Goal: Use online tool/utility: Utilize a website feature to perform a specific function

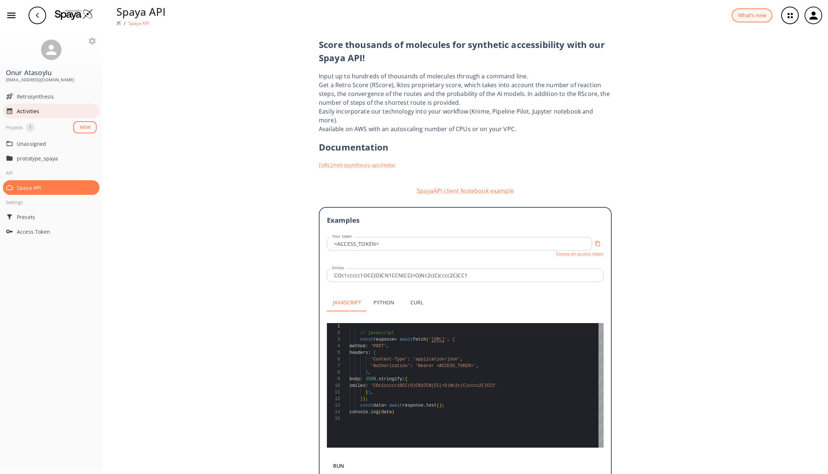
click at [28, 111] on span "Activities" at bounding box center [57, 111] width 80 height 8
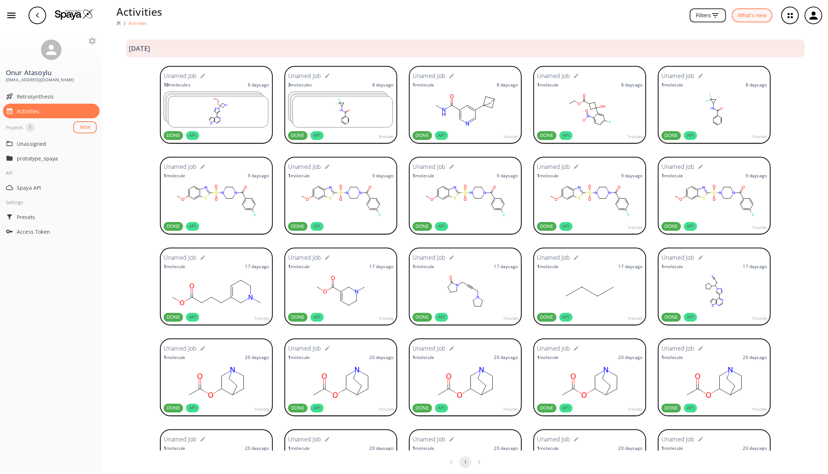
click at [233, 112] on rect at bounding box center [218, 111] width 100 height 31
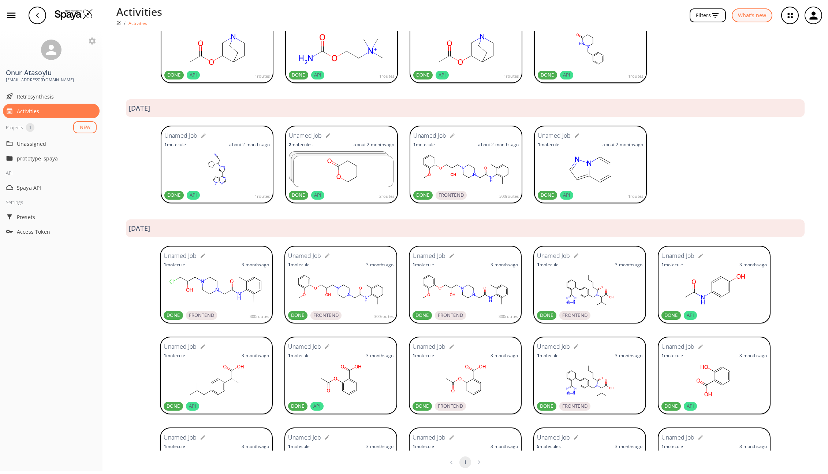
scroll to position [619, 0]
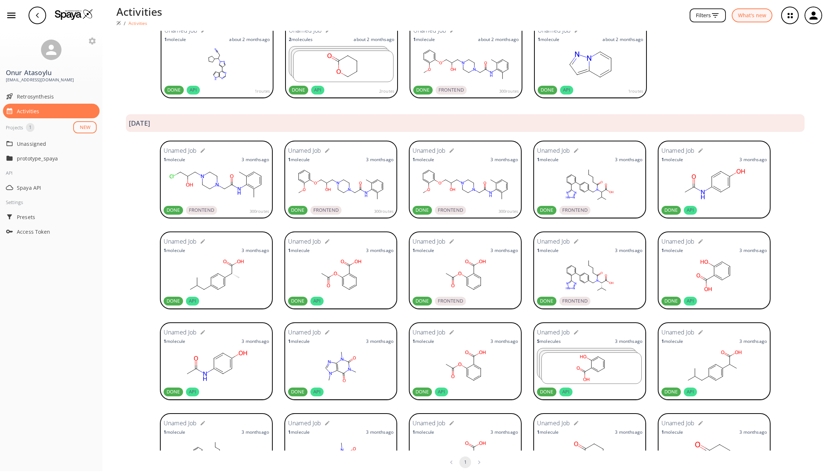
click at [473, 196] on rect at bounding box center [465, 184] width 105 height 37
click at [335, 197] on rect at bounding box center [340, 184] width 105 height 37
click at [37, 18] on div "button" at bounding box center [38, 16] width 18 height 18
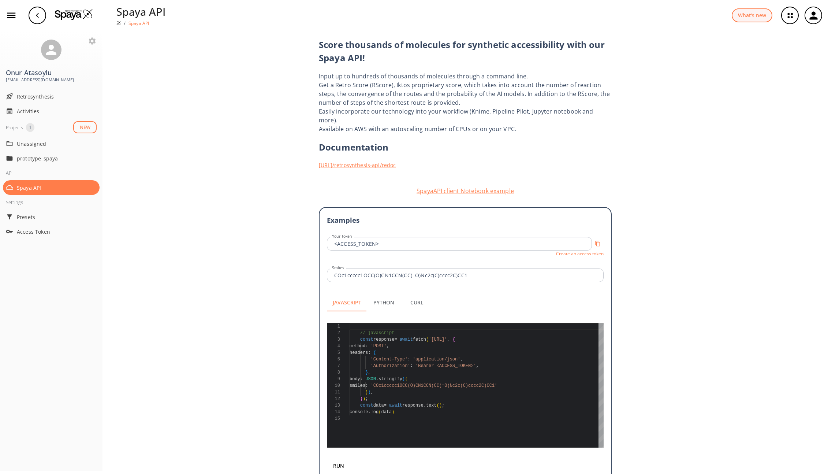
click at [77, 17] on img at bounding box center [74, 14] width 38 height 11
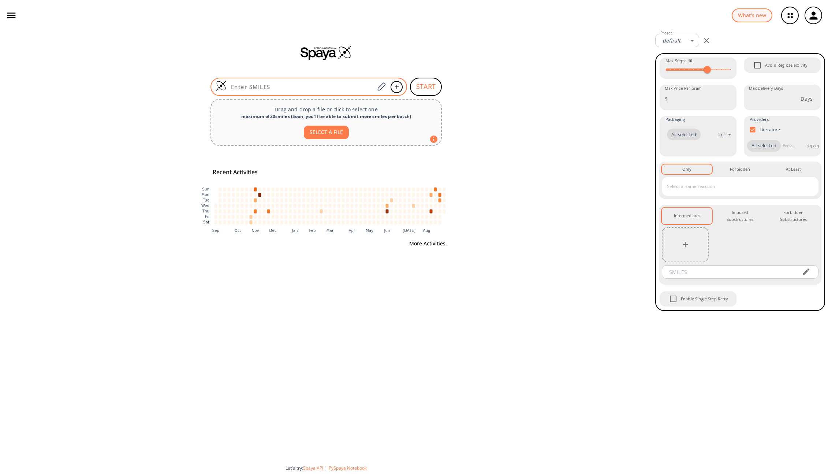
click at [279, 81] on div at bounding box center [309, 87] width 197 height 18
paste input "COc1ccccc1OCC(O)CN1CCN(CC(=O)Nc2c(C)cccc2C)CC1"
type input "COc1ccccc1OCC(O)CN1CCN(CC(=O)Nc2c(C)cccc2C)CC1"
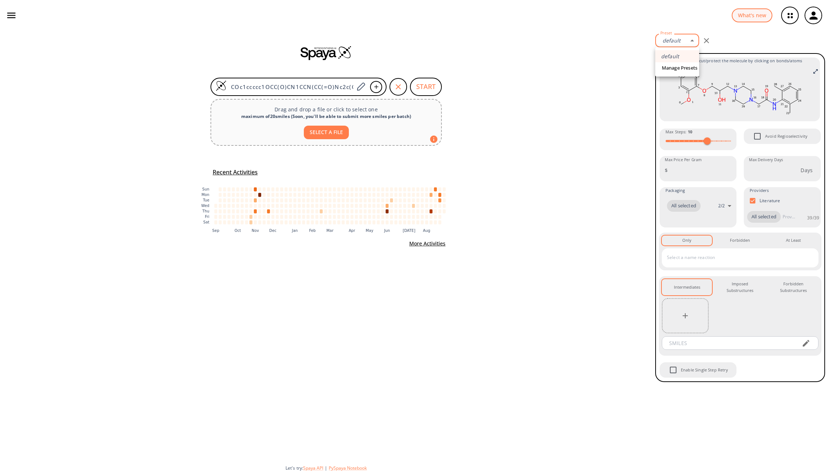
click at [683, 42] on body "What's new Onur Atasoylu oatasoylu@incyte.com Retrosynthesis Activities Project…" at bounding box center [414, 237] width 828 height 474
click at [684, 69] on link "Manage Presets" at bounding box center [679, 67] width 39 height 11
click at [608, 74] on div at bounding box center [414, 237] width 828 height 474
click at [764, 217] on span "All selected" at bounding box center [764, 216] width 34 height 7
click at [767, 217] on span "All selected" at bounding box center [764, 216] width 34 height 7
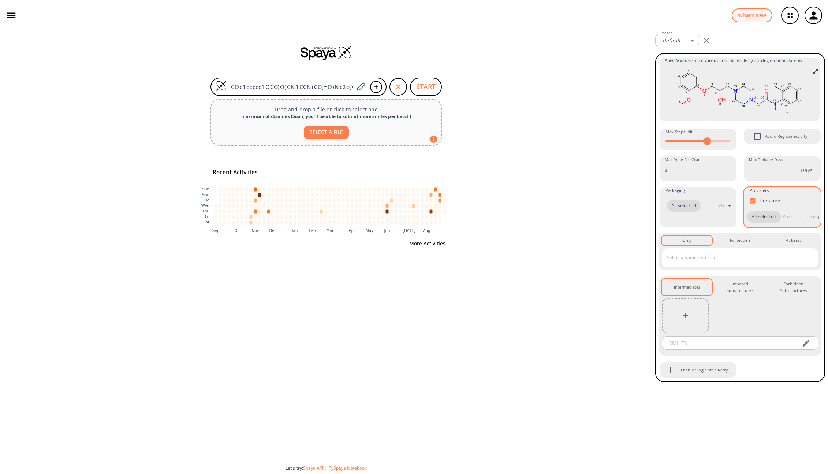
click at [767, 217] on span "All selected" at bounding box center [764, 216] width 34 height 7
click at [753, 217] on span "All selected" at bounding box center [764, 216] width 34 height 7
click at [750, 201] on input "Literature" at bounding box center [753, 201] width 14 height 14
click at [757, 221] on div "All selected" at bounding box center [764, 218] width 34 height 12
click at [758, 223] on div "All selected" at bounding box center [764, 218] width 34 height 12
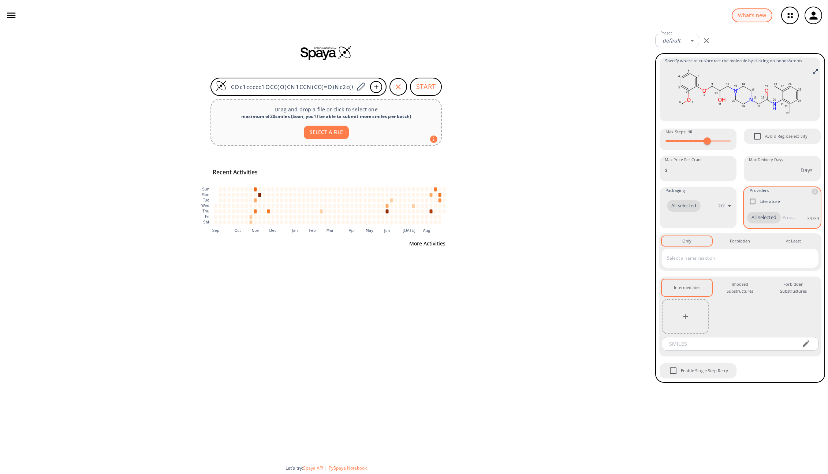
click at [775, 218] on span "All selected" at bounding box center [764, 217] width 34 height 7
click at [753, 204] on input "Literature" at bounding box center [753, 201] width 14 height 14
checkbox input "true"
click at [740, 287] on div "Imposed Substructures 0" at bounding box center [740, 287] width 38 height 14
click at [695, 286] on div "Intermediates 0" at bounding box center [687, 287] width 26 height 7
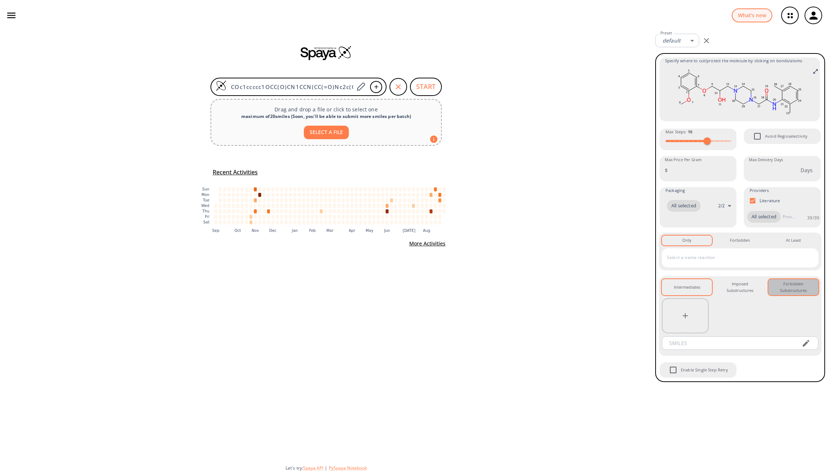
click at [789, 291] on div "Forbidden Substructures 0" at bounding box center [793, 287] width 38 height 14
click at [701, 289] on button "Intermediates 0" at bounding box center [687, 287] width 50 height 16
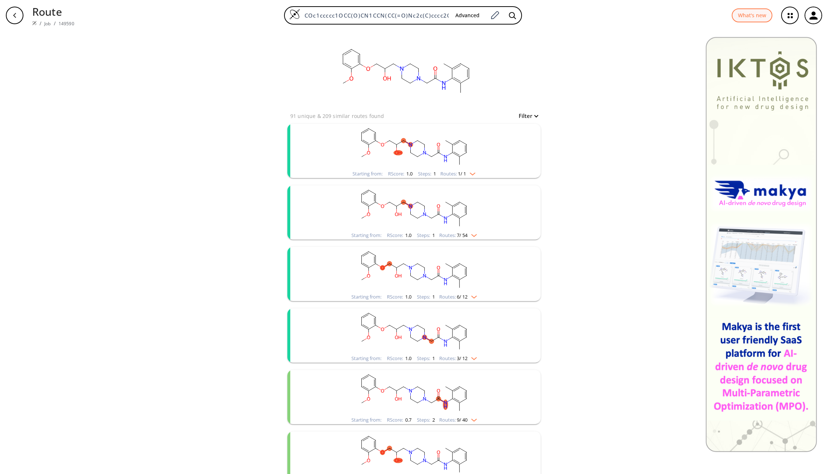
click at [458, 160] on rect "clusters" at bounding box center [414, 147] width 190 height 46
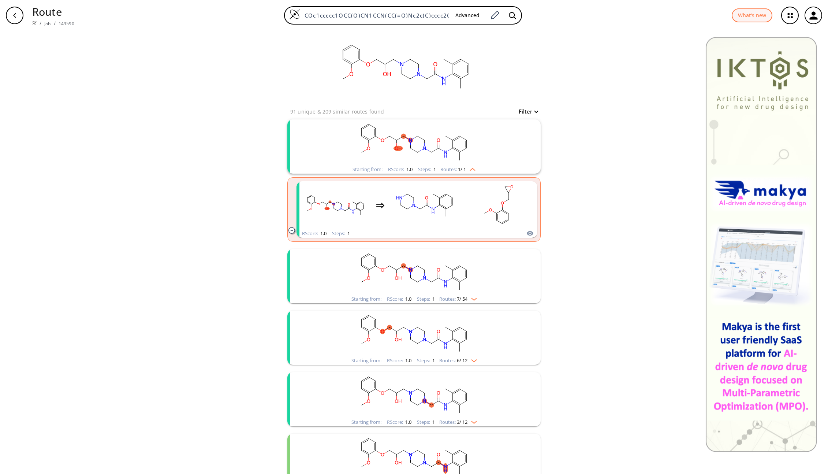
scroll to position [34, 0]
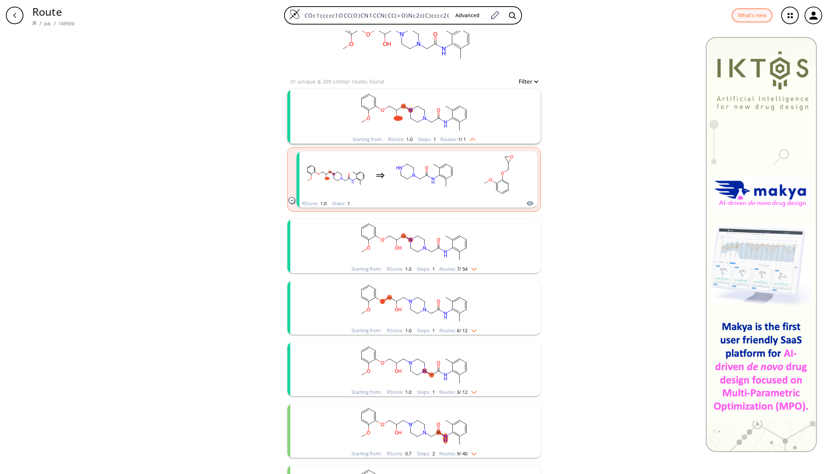
click at [475, 267] on img "clusters" at bounding box center [473, 268] width 10 height 6
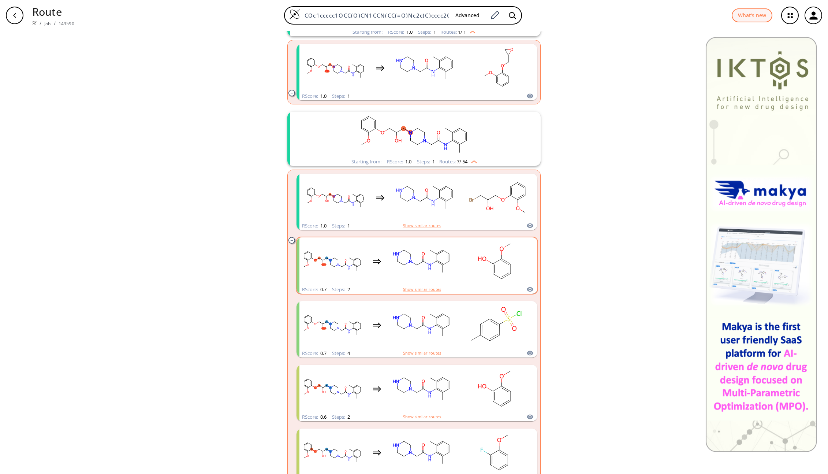
scroll to position [146, 0]
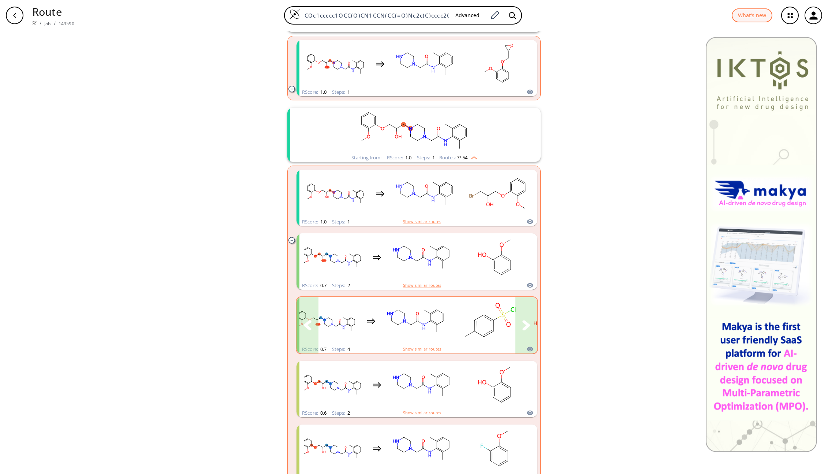
click at [522, 324] on icon "clusters" at bounding box center [526, 325] width 8 height 10
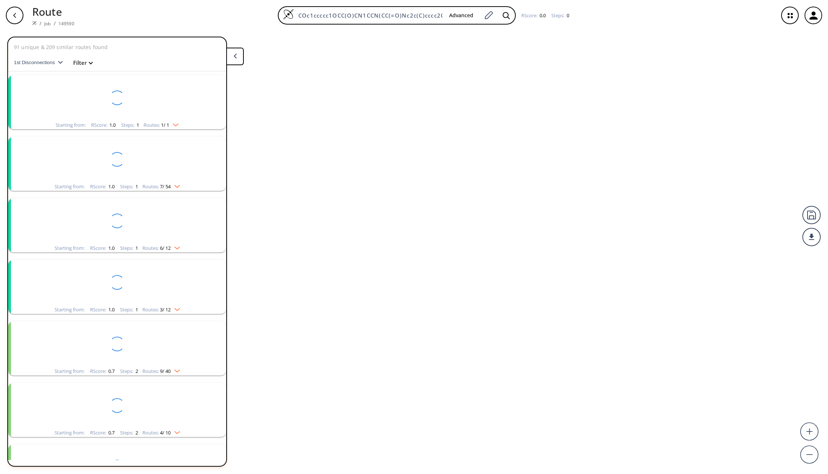
click at [522, 324] on div "91 unique & 209 similar routes found 1st Disconnections Filter clear Starting f…" at bounding box center [414, 252] width 828 height 443
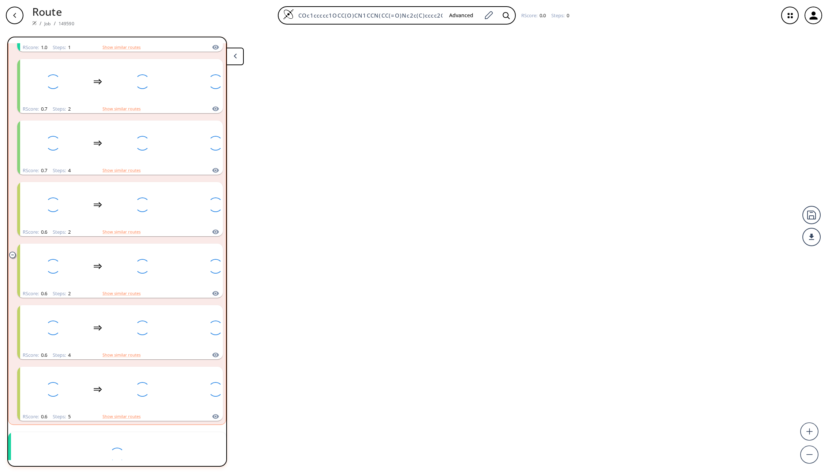
scroll to position [201, 0]
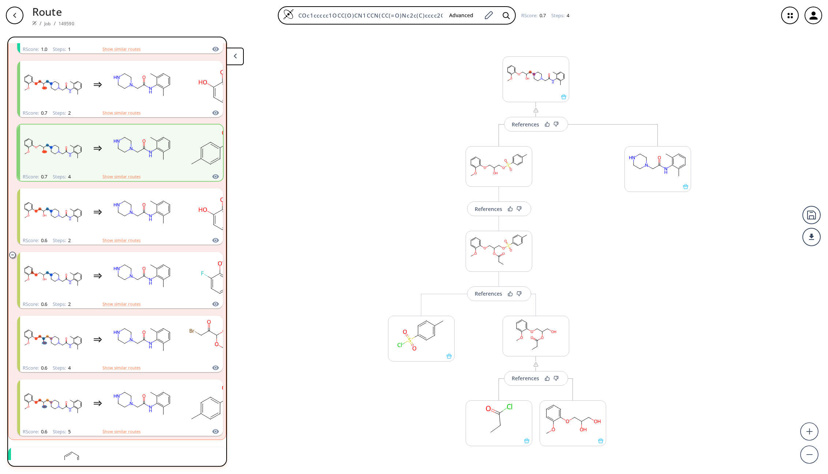
click at [12, 17] on icon "button" at bounding box center [15, 15] width 6 height 6
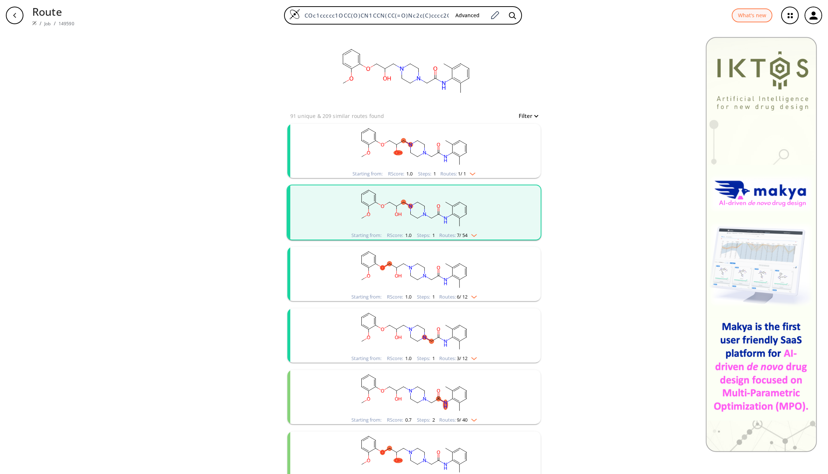
click at [14, 14] on icon "button" at bounding box center [15, 15] width 6 height 6
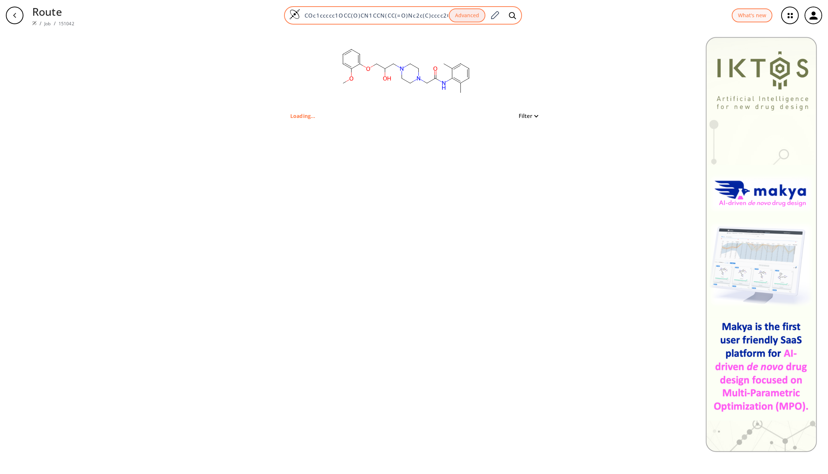
click at [433, 14] on input "COc1ccccc1OCC(O)CN1CCN(CC(=O)Nc2c(C)cccc2C)CC1" at bounding box center [374, 15] width 149 height 7
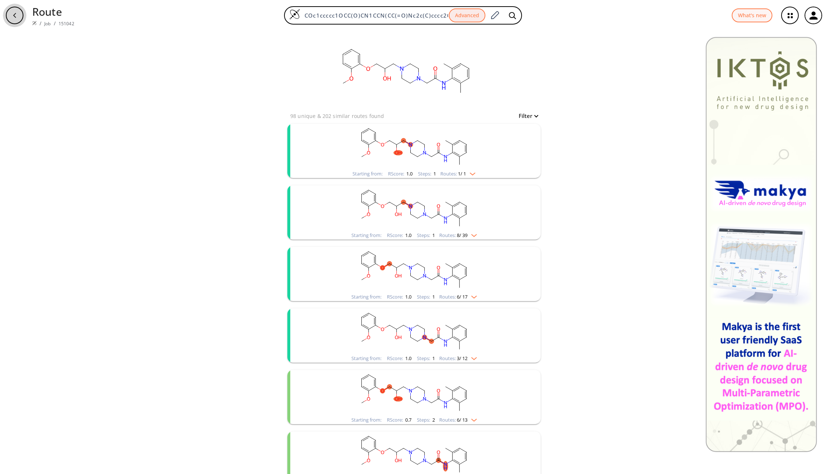
click at [18, 11] on div "button" at bounding box center [15, 16] width 18 height 18
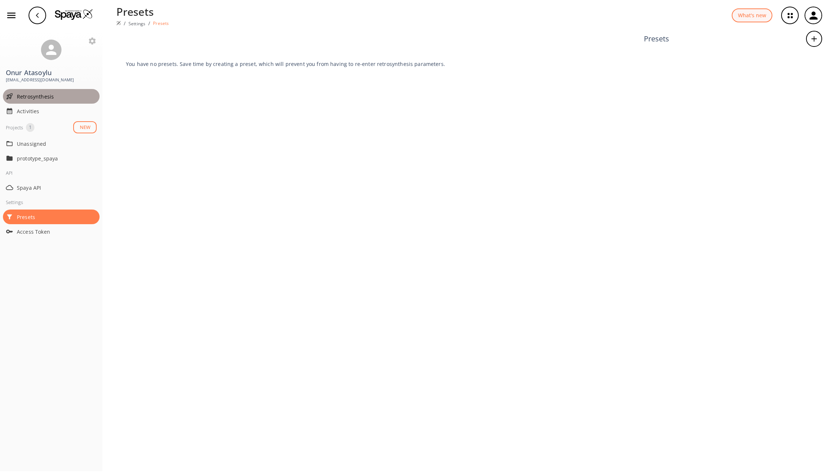
click at [35, 98] on span "Retrosynthesis" at bounding box center [57, 97] width 80 height 8
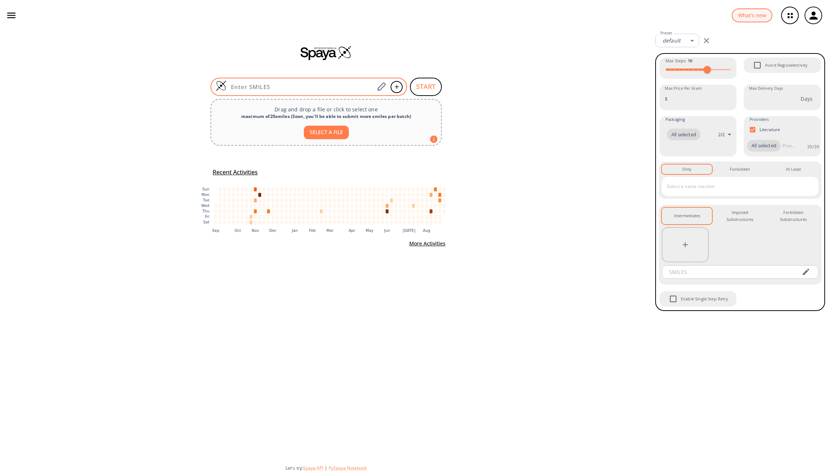
click at [358, 82] on div at bounding box center [309, 87] width 197 height 18
click at [358, 87] on input at bounding box center [301, 86] width 148 height 7
paste input "COc1ccccc1OCC(O)CN1CCN(CC(=O)Nc2c(C)cccc2C)CC1"
type input "COc1ccccc1OCC(O)CN1CCN(CC(=O)Nc2c(C)cccc2C)CC1"
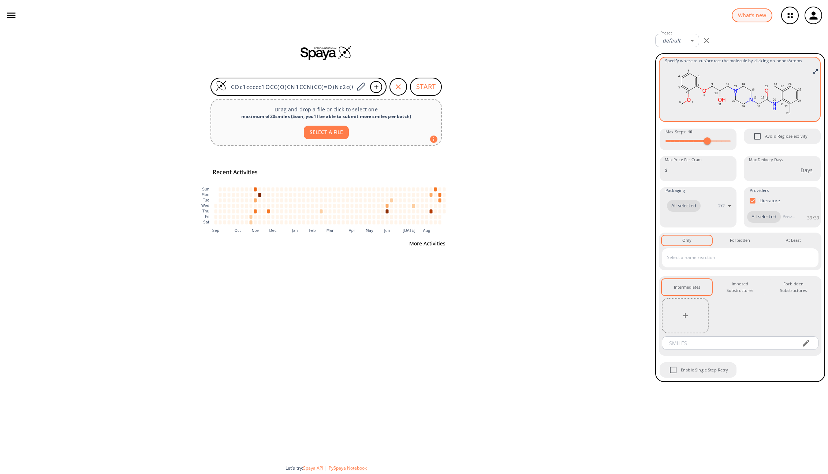
drag, startPoint x: 670, startPoint y: 70, endPoint x: 713, endPoint y: 115, distance: 62.2
click at [713, 115] on rect at bounding box center [739, 92] width 149 height 51
click at [720, 88] on icon at bounding box center [724, 88] width 8 height 4
click at [731, 95] on div at bounding box center [732, 97] width 24 height 12
click at [727, 96] on icon at bounding box center [727, 95] width 5 height 5
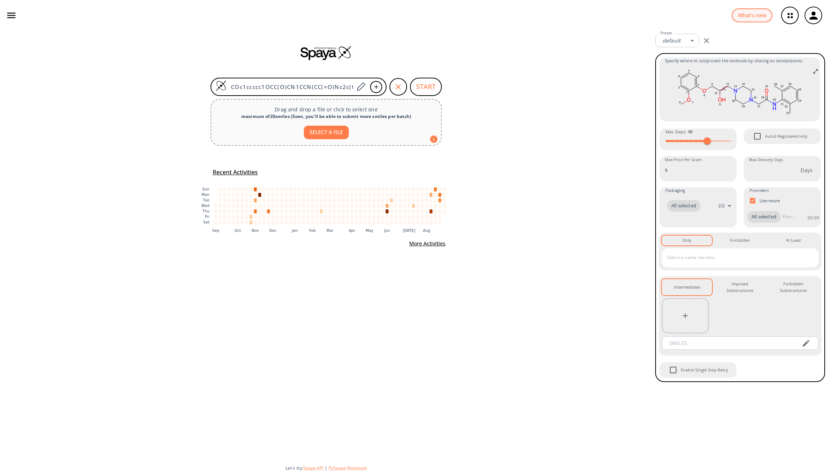
click at [717, 260] on input "text" at bounding box center [734, 258] width 139 height 12
